Goal: Information Seeking & Learning: Learn about a topic

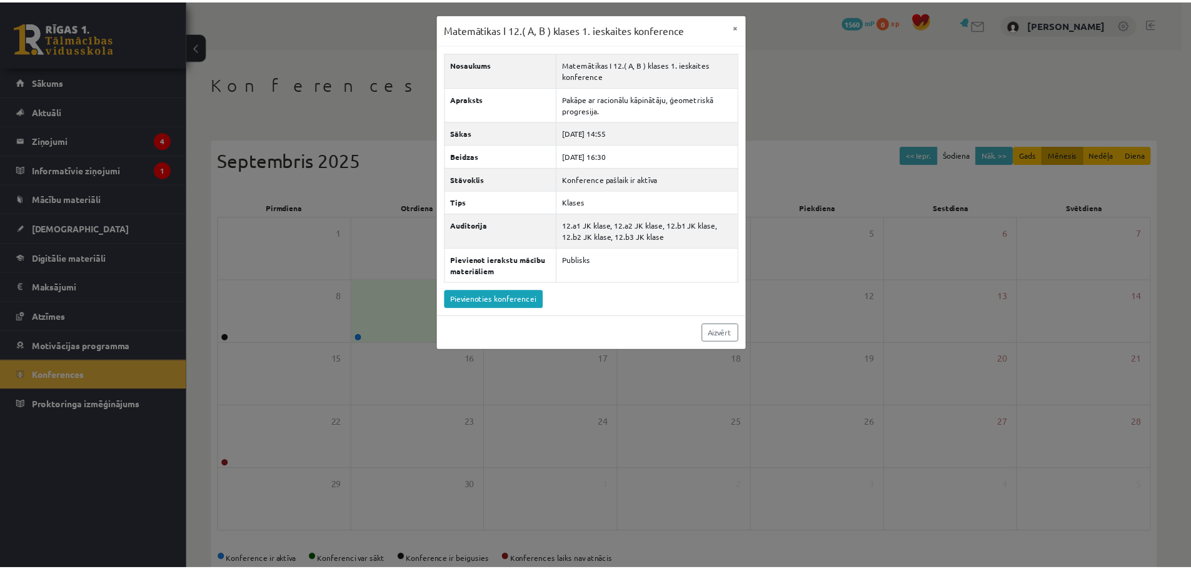
scroll to position [28, 0]
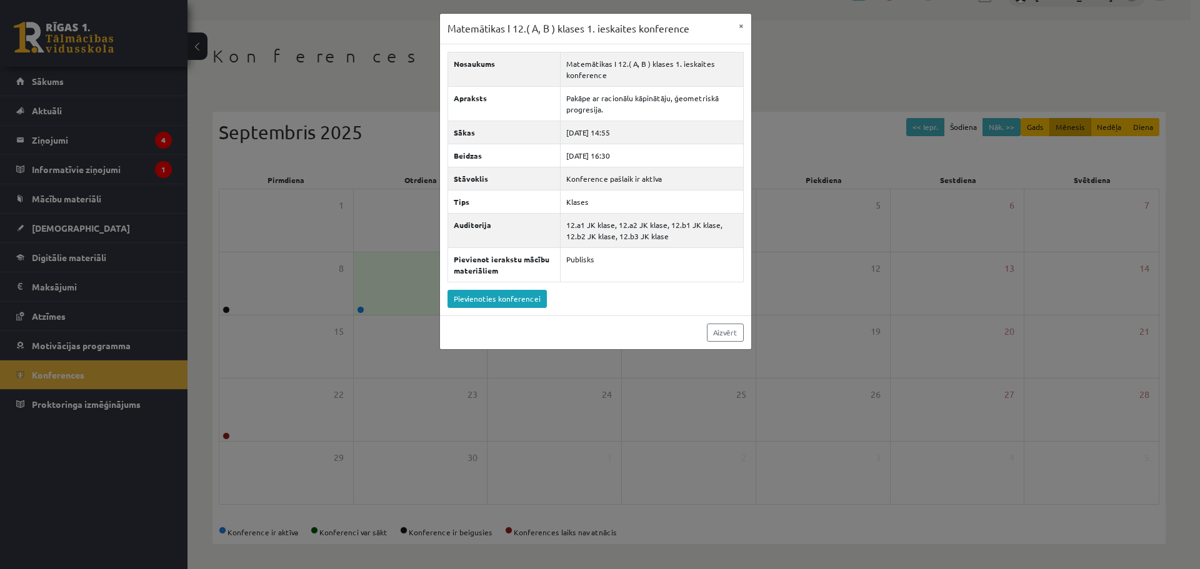
click at [883, 51] on div "Matemātikas I 12.( A, B ) klases 1. ieskaites konference × Nosaukums Matemātika…" at bounding box center [600, 284] width 1200 height 569
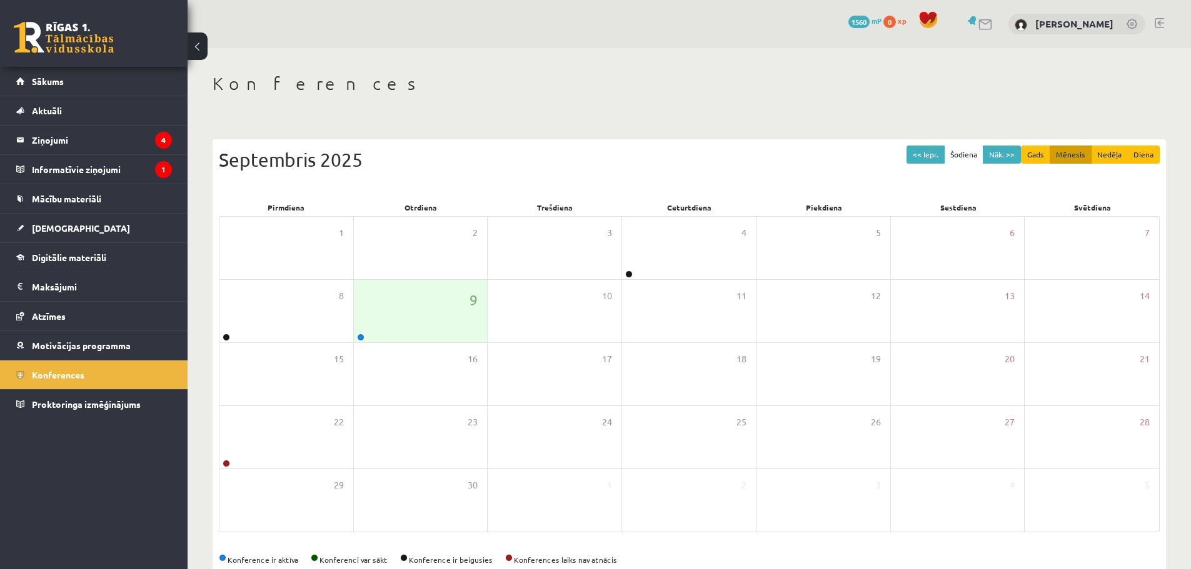
scroll to position [28, 0]
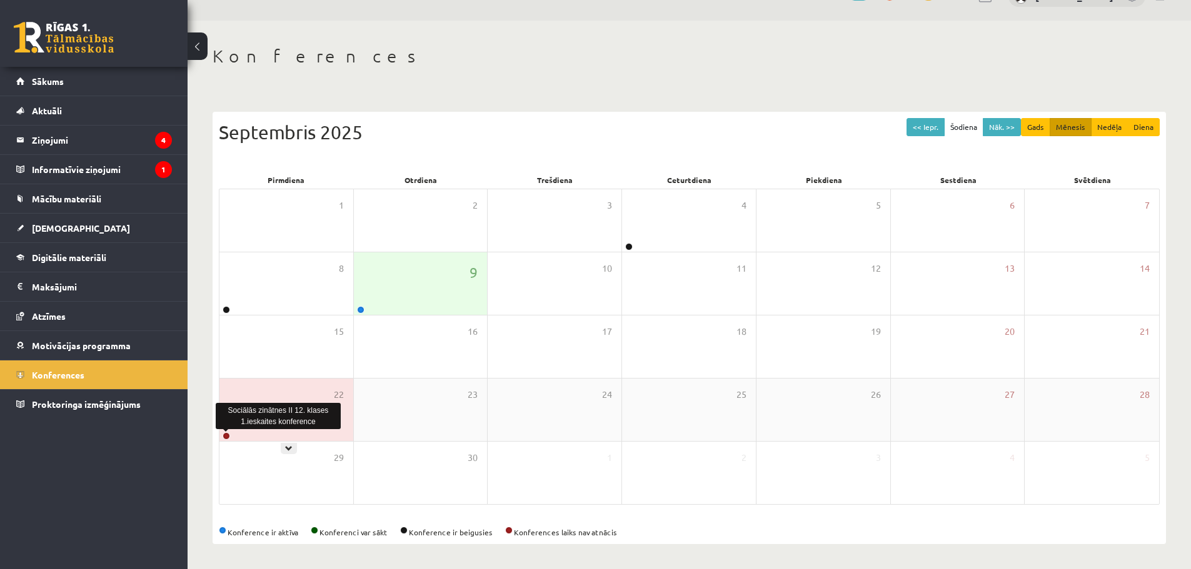
click at [228, 436] on link at bounding box center [227, 437] width 8 height 8
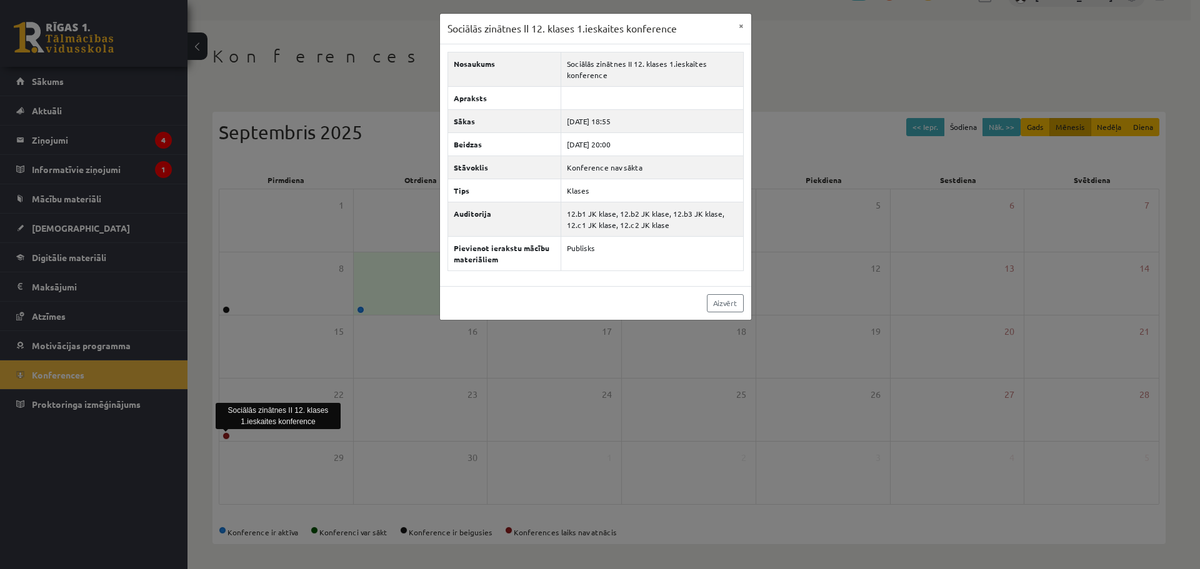
click at [330, 331] on div "Sociālās zinātnes II 12. klases 1.ieskaites konference × Nosaukums Sociālās zin…" at bounding box center [600, 284] width 1200 height 569
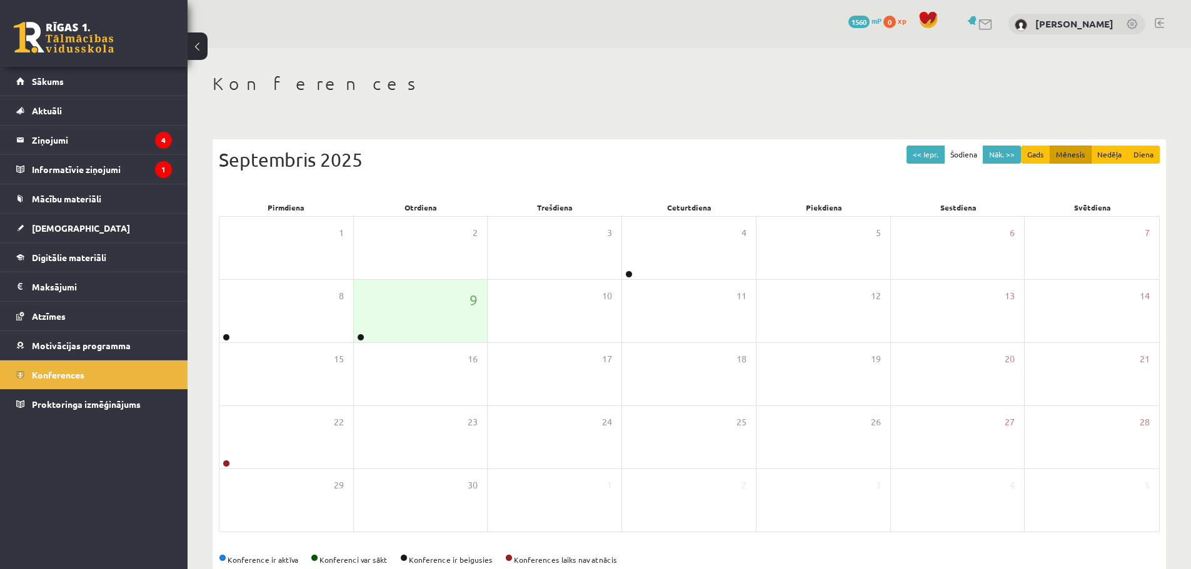
scroll to position [28, 0]
